Goal: Task Accomplishment & Management: Use online tool/utility

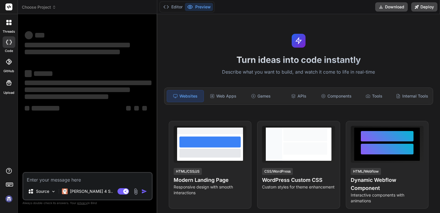
type textarea "x"
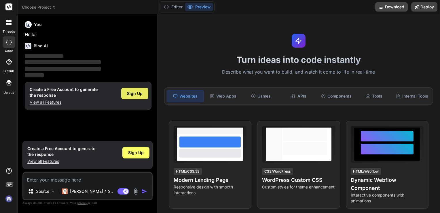
click at [138, 96] on span "Sign Up" at bounding box center [135, 93] width 16 height 6
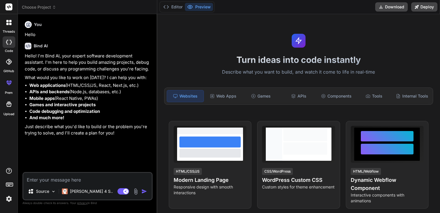
click at [41, 181] on textarea at bounding box center [87, 178] width 128 height 10
click at [76, 191] on p "[PERSON_NAME] 4 S.." at bounding box center [91, 191] width 43 height 6
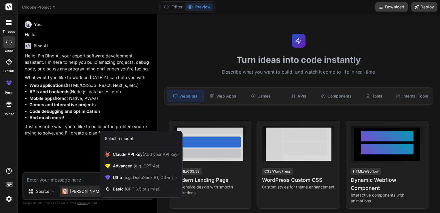
click at [58, 152] on div at bounding box center [220, 106] width 440 height 213
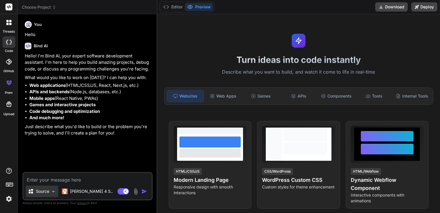
click at [48, 192] on p "Source" at bounding box center [42, 191] width 13 height 6
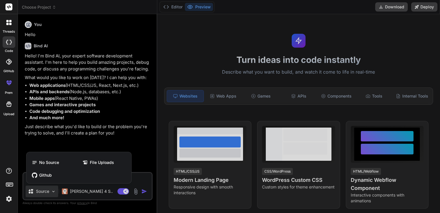
click at [94, 185] on div at bounding box center [220, 106] width 440 height 213
type textarea "x"
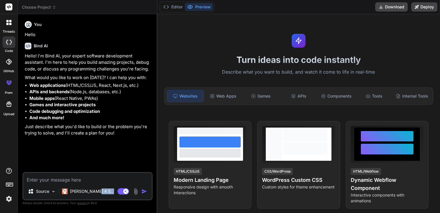
click at [94, 185] on div "Source Claude 4 S.. Agent Mode. When this toggle is activated, AI automatically…" at bounding box center [87, 186] width 130 height 28
drag, startPoint x: 94, startPoint y: 185, endPoint x: 77, endPoint y: 179, distance: 18.7
click at [77, 179] on textarea at bounding box center [87, 178] width 128 height 10
click at [12, 9] on rect at bounding box center [8, 6] width 7 height 7
click at [6, 7] on rect at bounding box center [8, 6] width 7 height 7
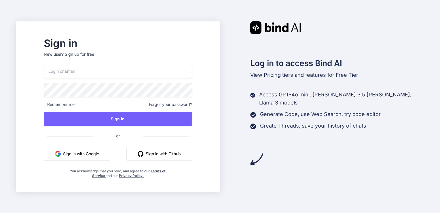
click at [93, 153] on button "Sign in with Google" at bounding box center [77, 154] width 67 height 14
